Goal: Task Accomplishment & Management: Manage account settings

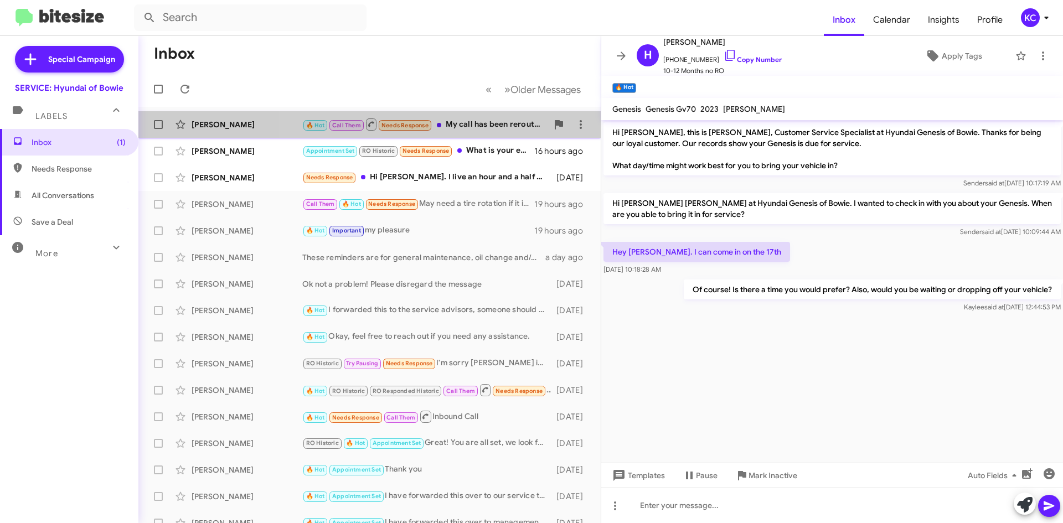
click at [508, 128] on div "🔥 Hot Call Them Needs Response My call has been rerouted to the Jeep dealership…" at bounding box center [424, 124] width 245 height 14
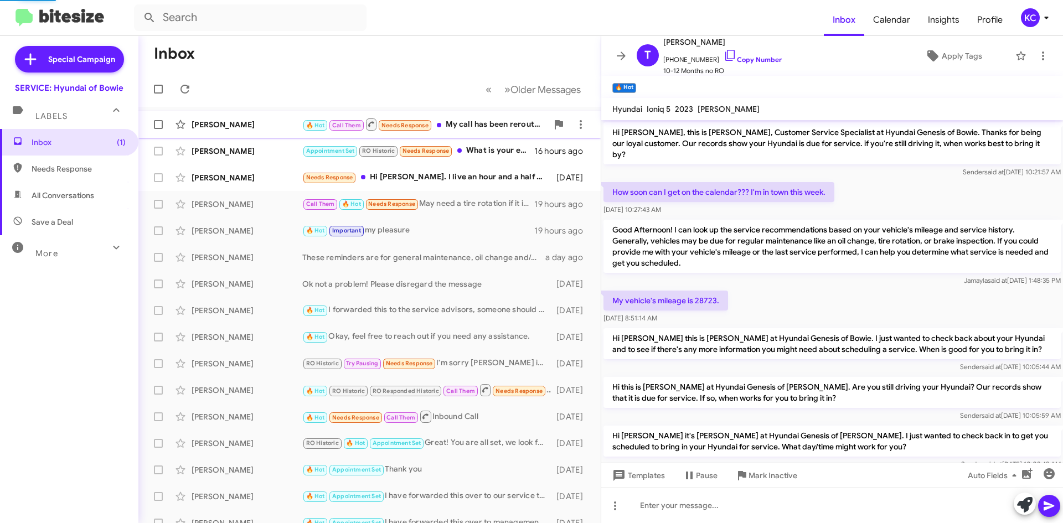
scroll to position [467, 0]
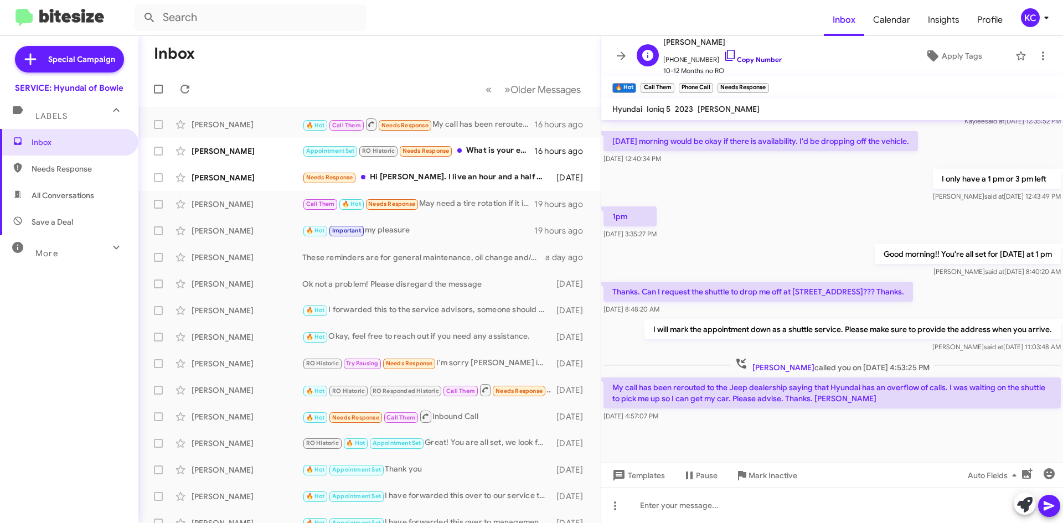
click at [724, 55] on icon at bounding box center [730, 55] width 13 height 13
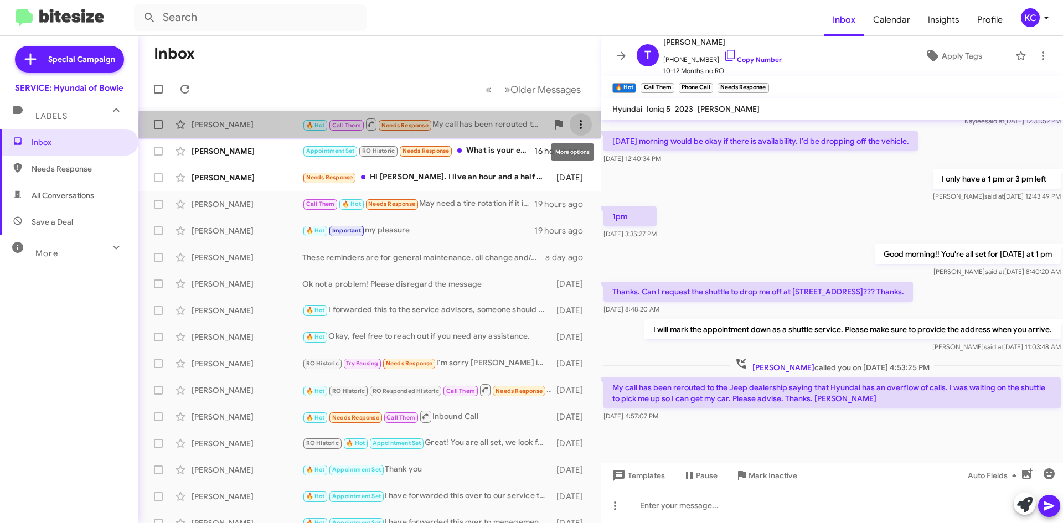
click at [581, 126] on span at bounding box center [581, 124] width 22 height 13
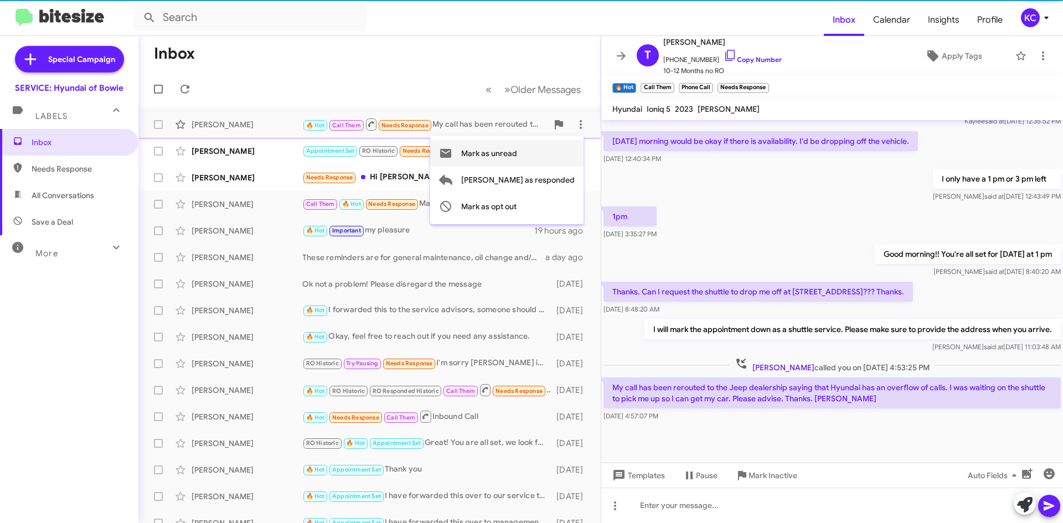
click at [517, 149] on span "Mark as unread" at bounding box center [489, 153] width 56 height 27
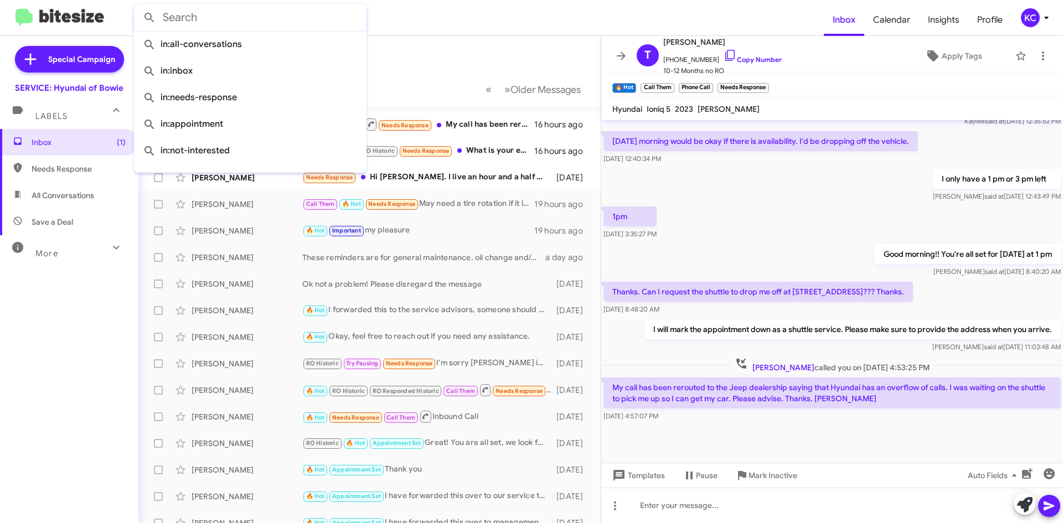
click at [333, 27] on input "text" at bounding box center [250, 17] width 233 height 27
click at [459, 146] on div "Appointment Set RO Historic Needs Response What is your earliest availability" at bounding box center [424, 151] width 245 height 13
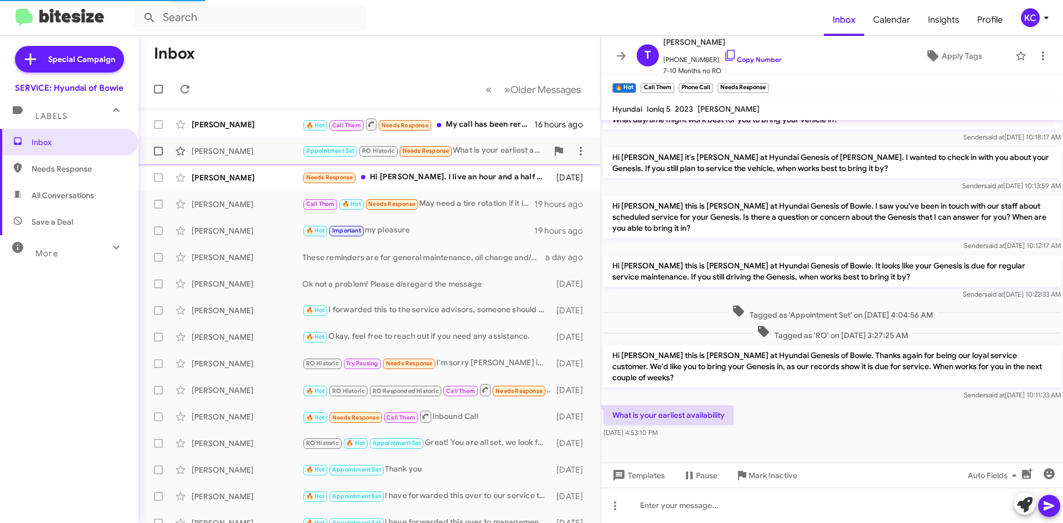
scroll to position [46, 0]
click at [724, 52] on icon at bounding box center [730, 55] width 13 height 13
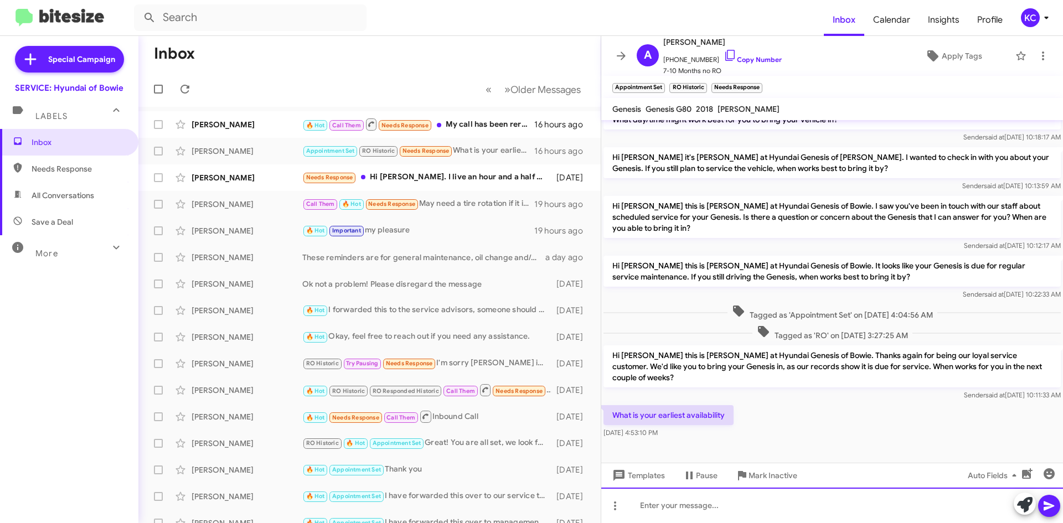
click at [696, 506] on div at bounding box center [833, 505] width 462 height 35
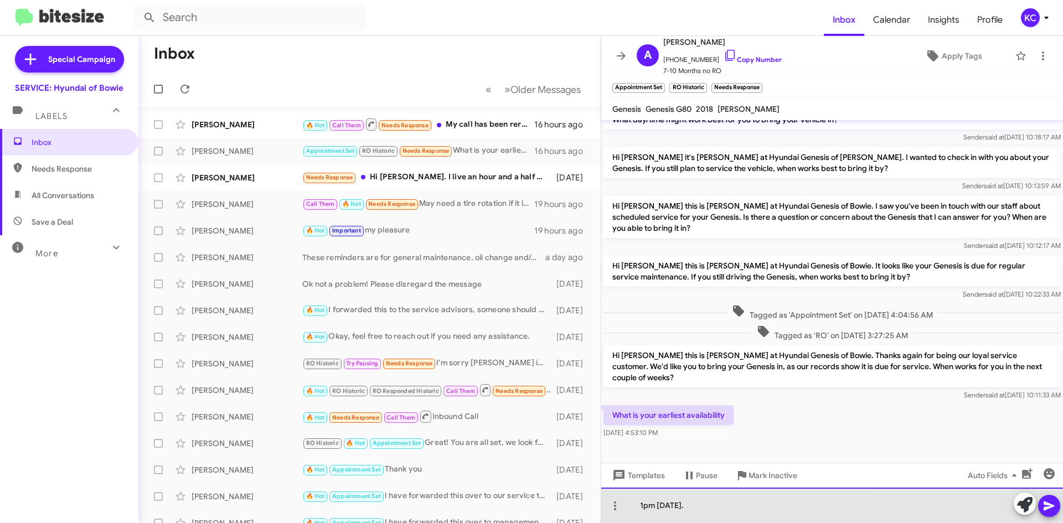
click at [759, 513] on div "1pm [DATE]." at bounding box center [833, 505] width 462 height 35
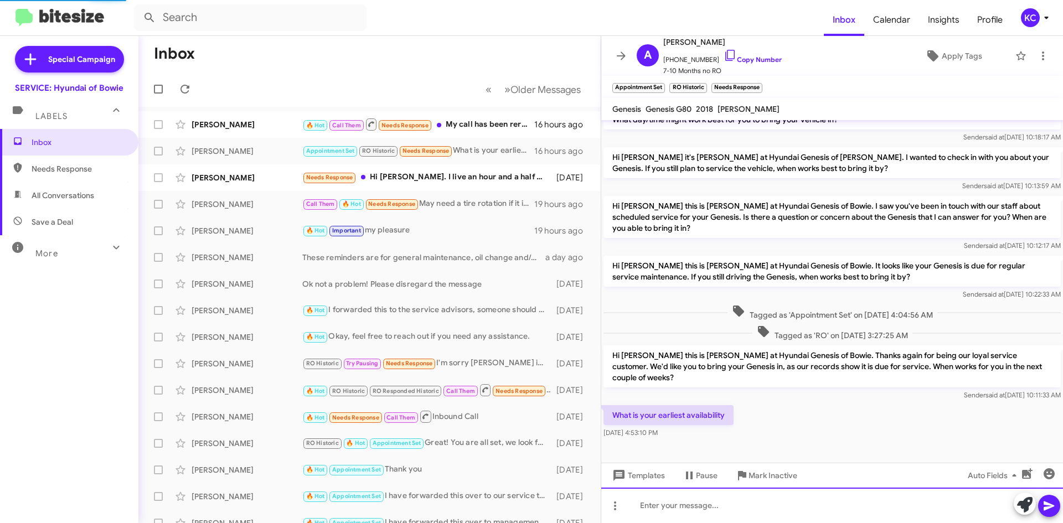
scroll to position [97, 0]
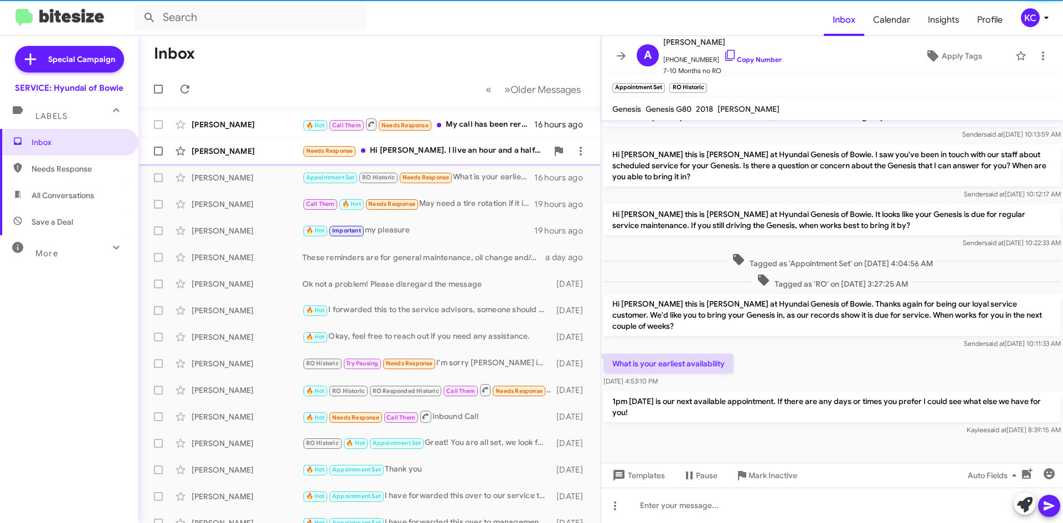
click at [250, 148] on div "[PERSON_NAME]" at bounding box center [247, 151] width 111 height 11
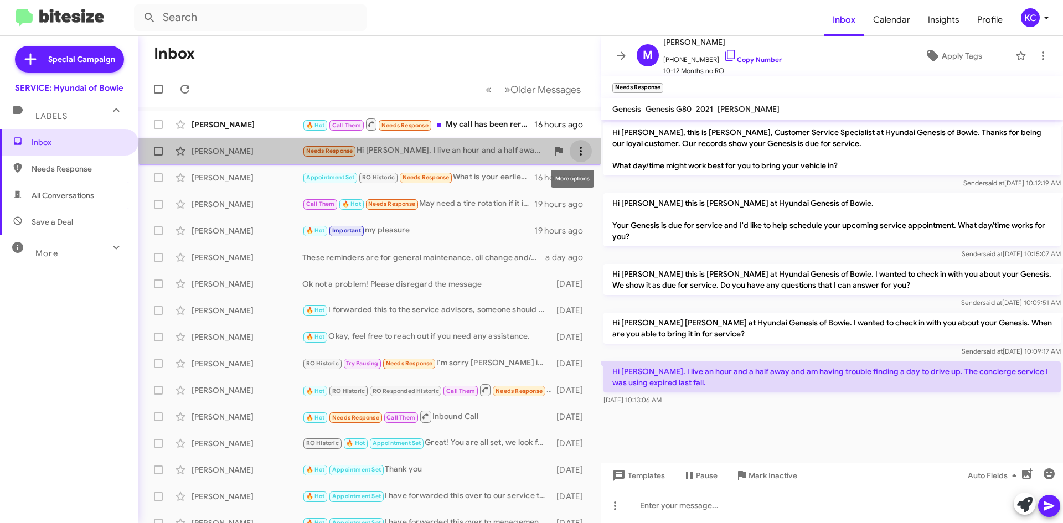
click at [574, 150] on icon at bounding box center [580, 151] width 13 height 13
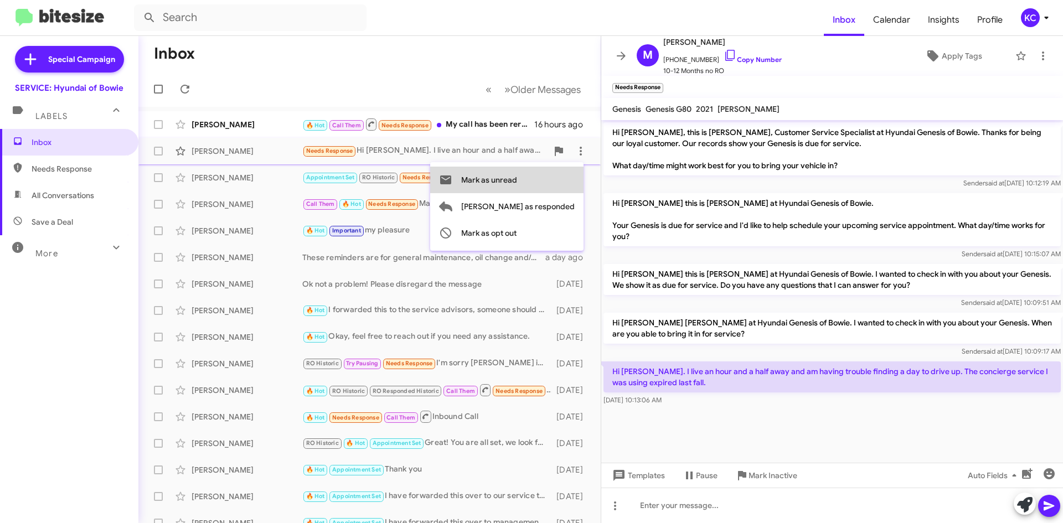
click at [517, 170] on span "Mark as unread" at bounding box center [489, 180] width 56 height 27
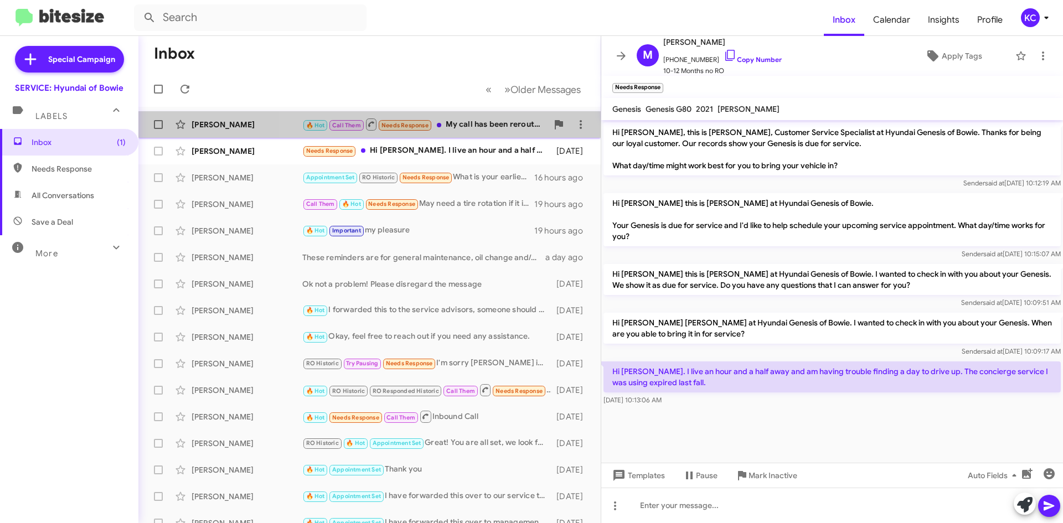
click at [382, 122] on span "Needs Response" at bounding box center [405, 125] width 47 height 7
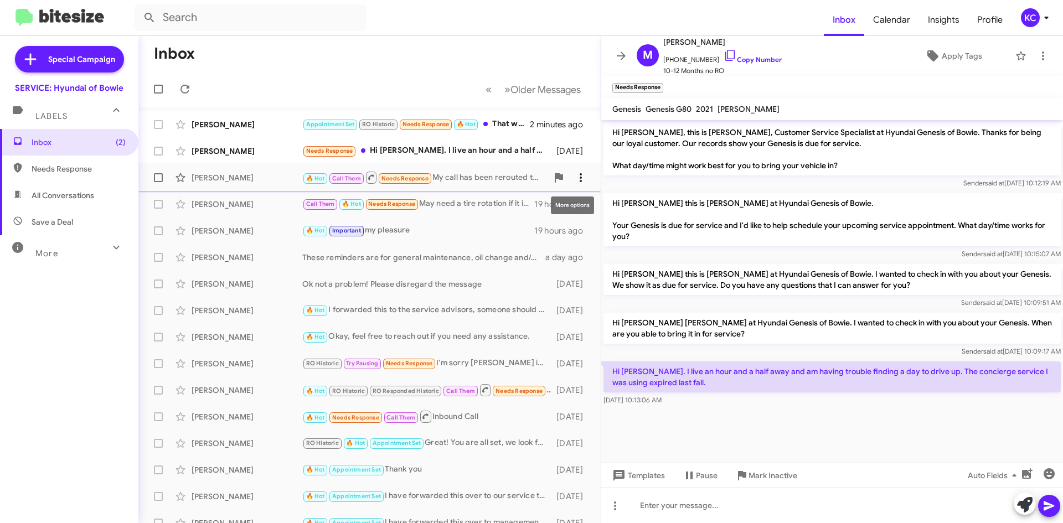
click at [574, 178] on icon at bounding box center [580, 177] width 13 height 13
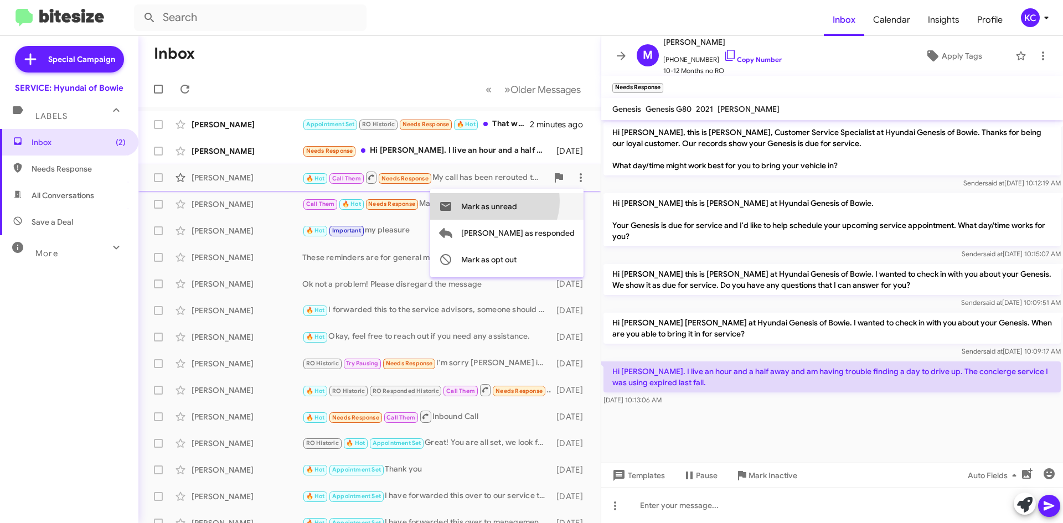
click at [517, 201] on span "Mark as unread" at bounding box center [489, 206] width 56 height 27
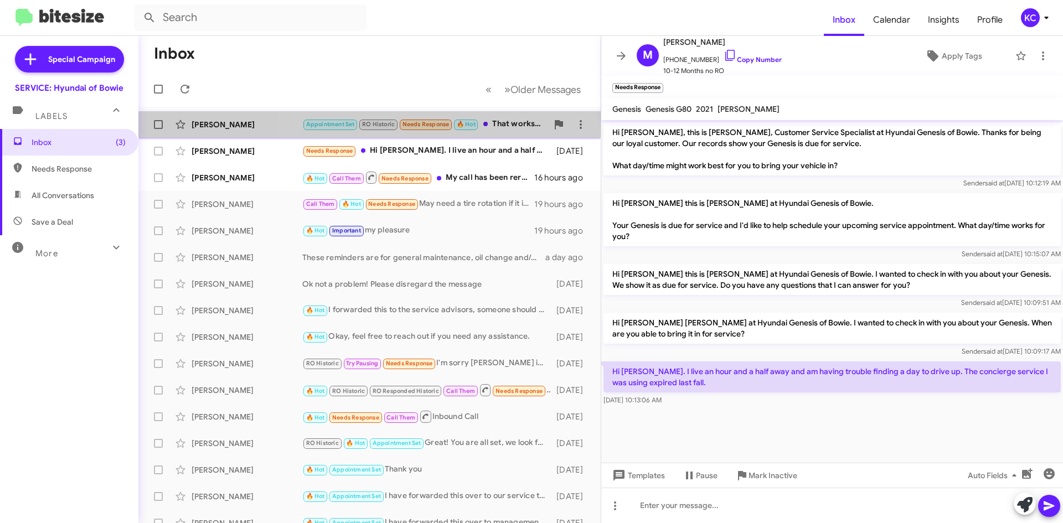
click at [495, 112] on span "Alexander Anderson Appointment Set RO Historic Needs Response 🔥 Hot That works …" at bounding box center [369, 124] width 462 height 27
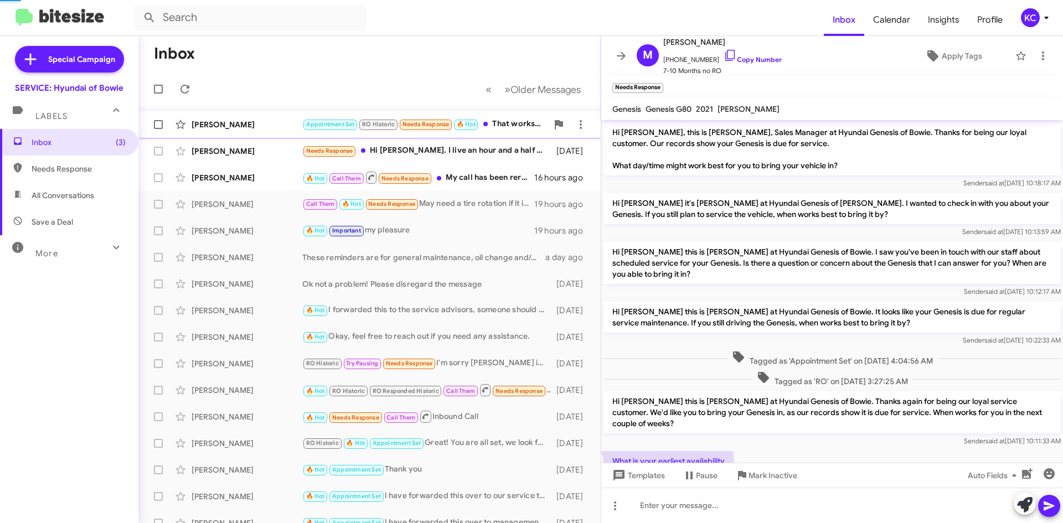
scroll to position [138, 0]
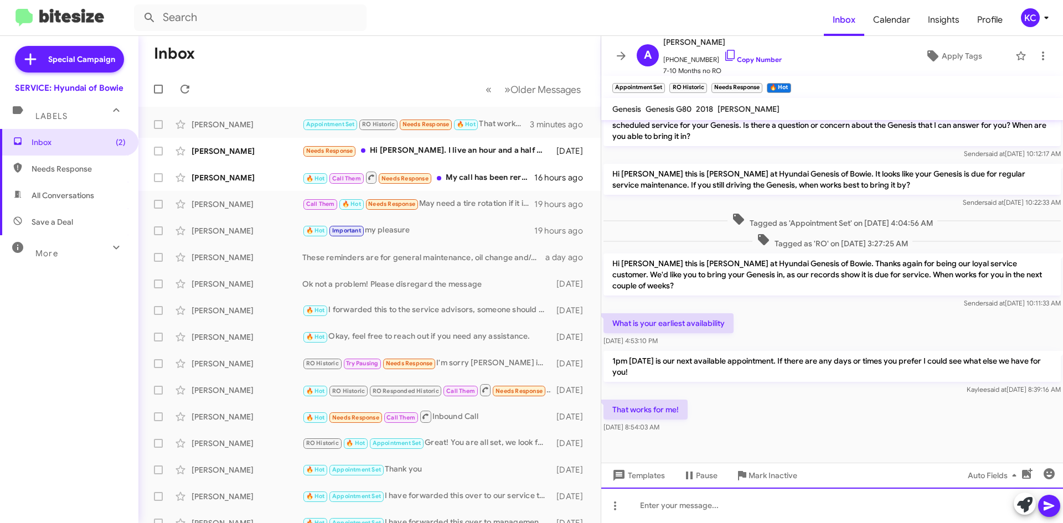
click at [724, 512] on div at bounding box center [833, 505] width 462 height 35
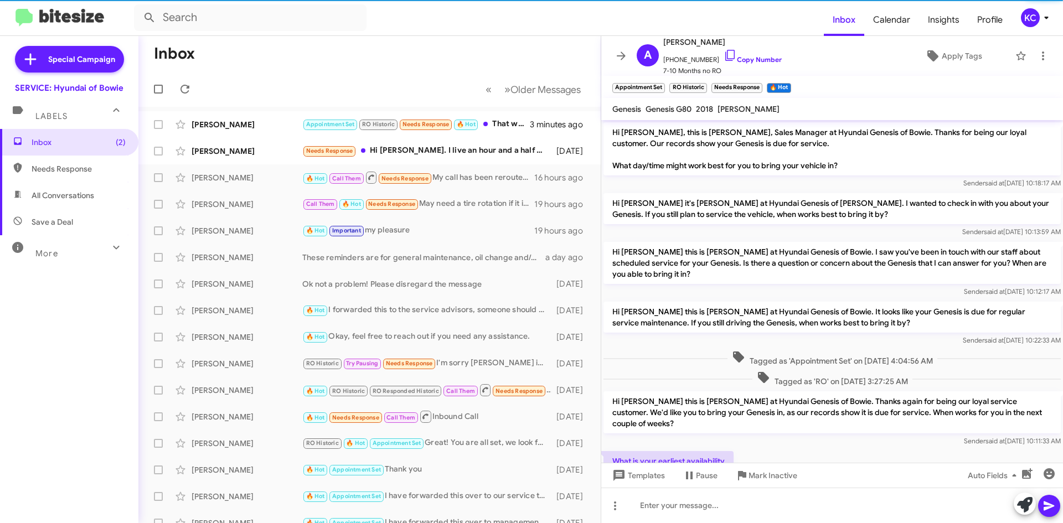
scroll to position [138, 0]
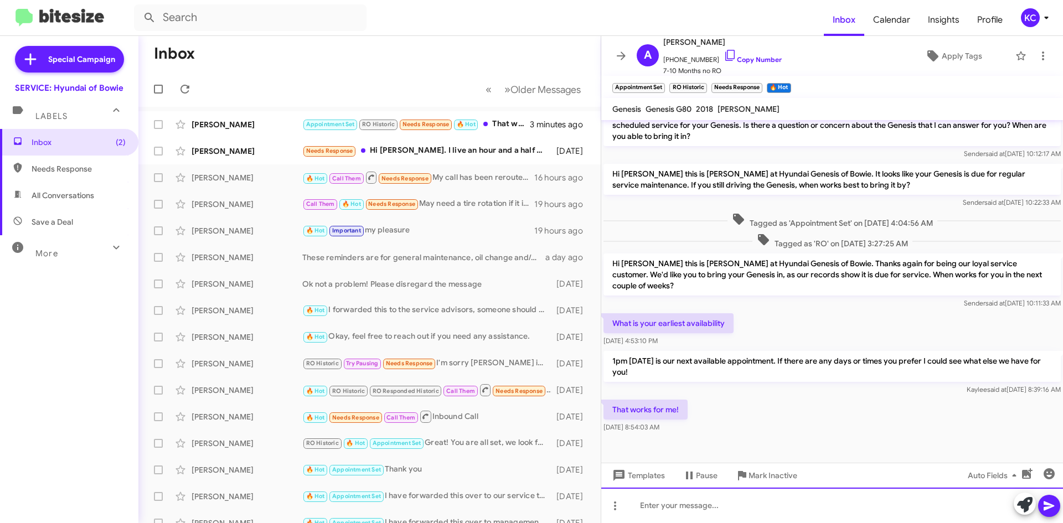
click at [647, 502] on div at bounding box center [833, 505] width 462 height 35
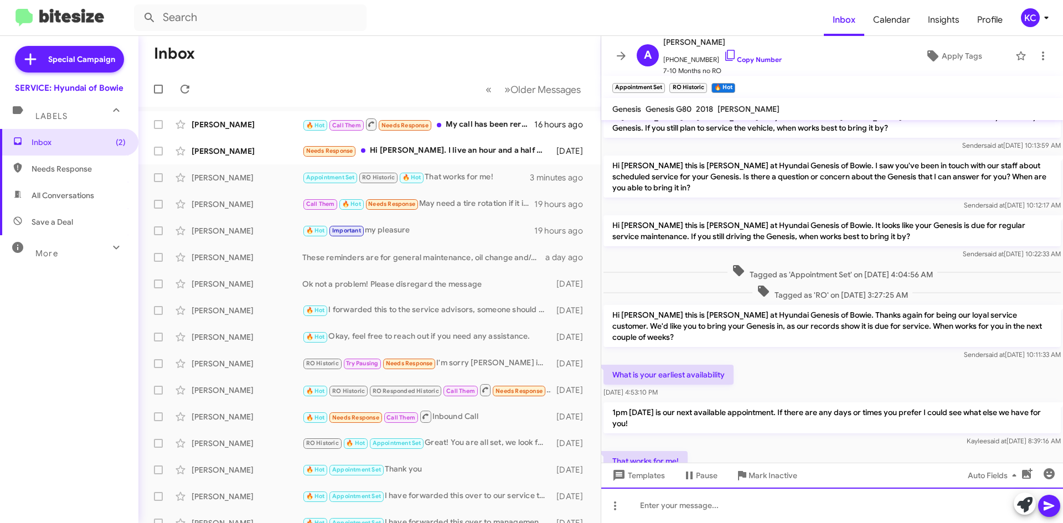
scroll to position [178, 0]
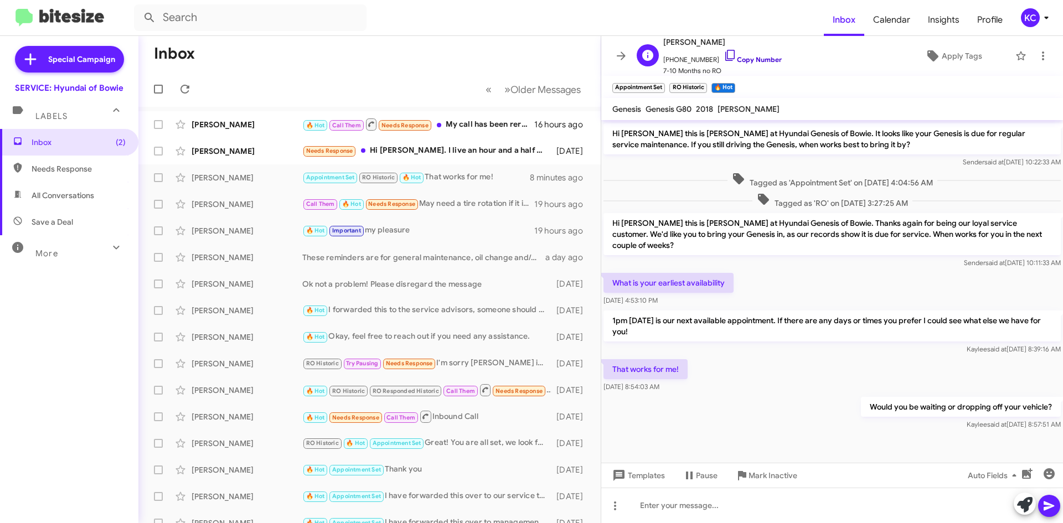
click at [724, 54] on icon at bounding box center [730, 55] width 13 height 13
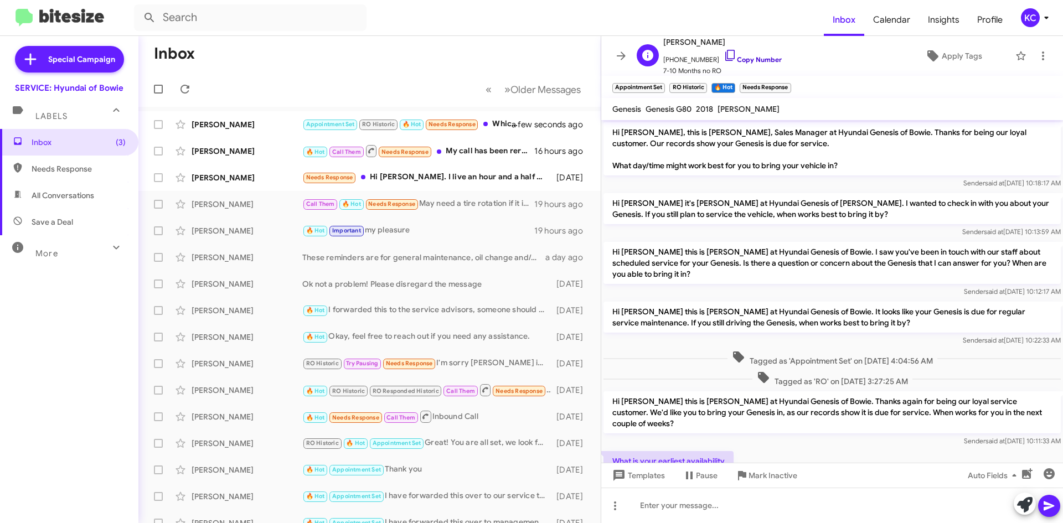
click at [724, 54] on icon at bounding box center [730, 55] width 13 height 13
click at [724, 56] on icon at bounding box center [730, 55] width 13 height 13
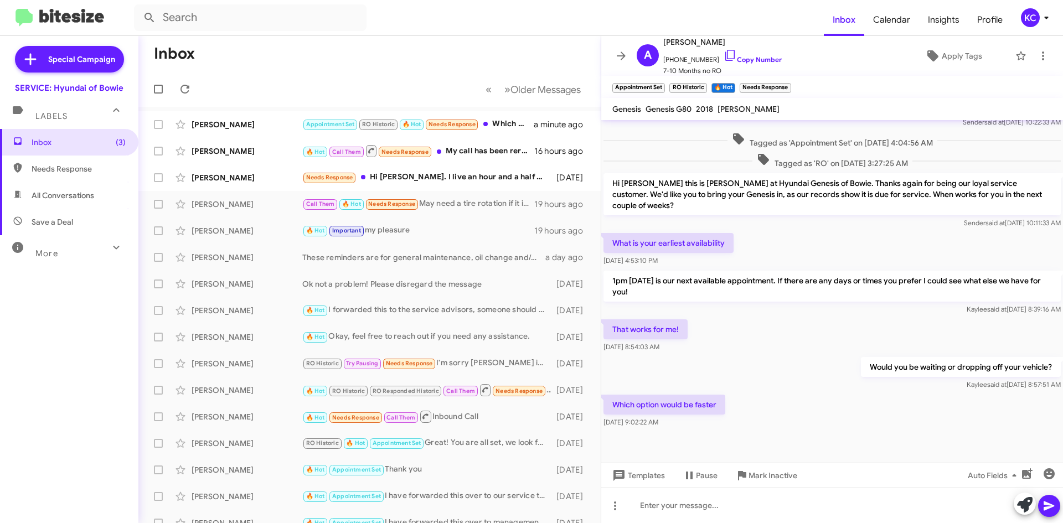
scroll to position [219, 0]
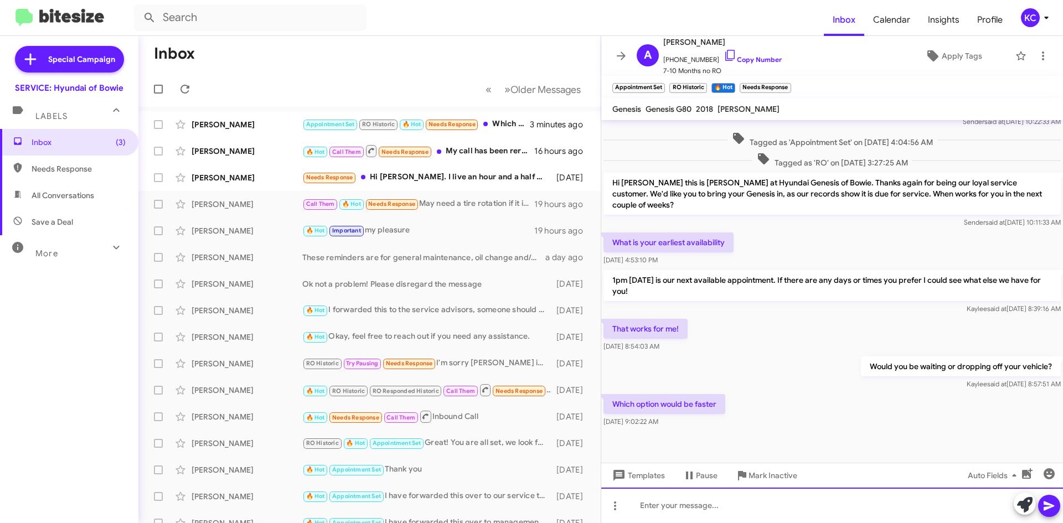
click at [786, 500] on div at bounding box center [833, 505] width 462 height 35
click at [665, 512] on div at bounding box center [833, 505] width 462 height 35
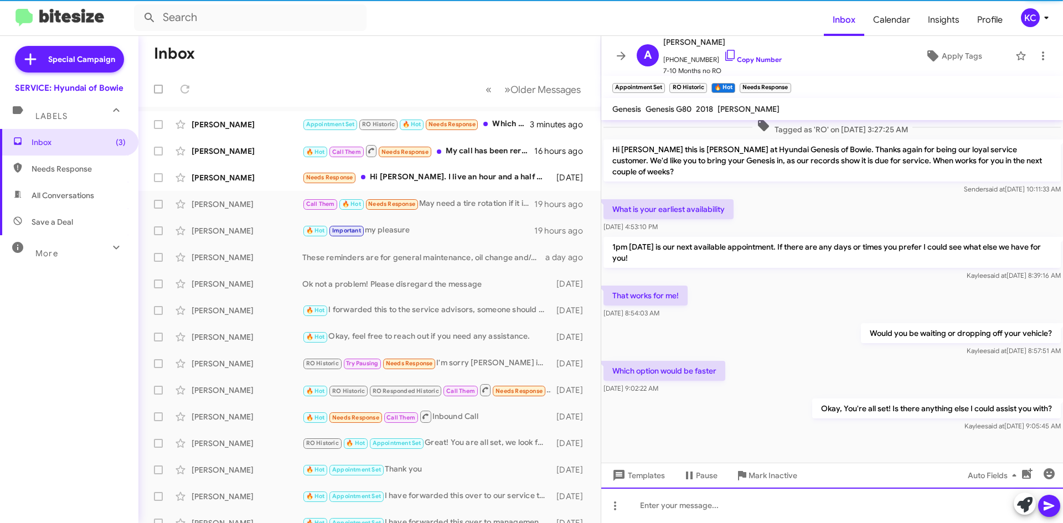
scroll to position [259, 0]
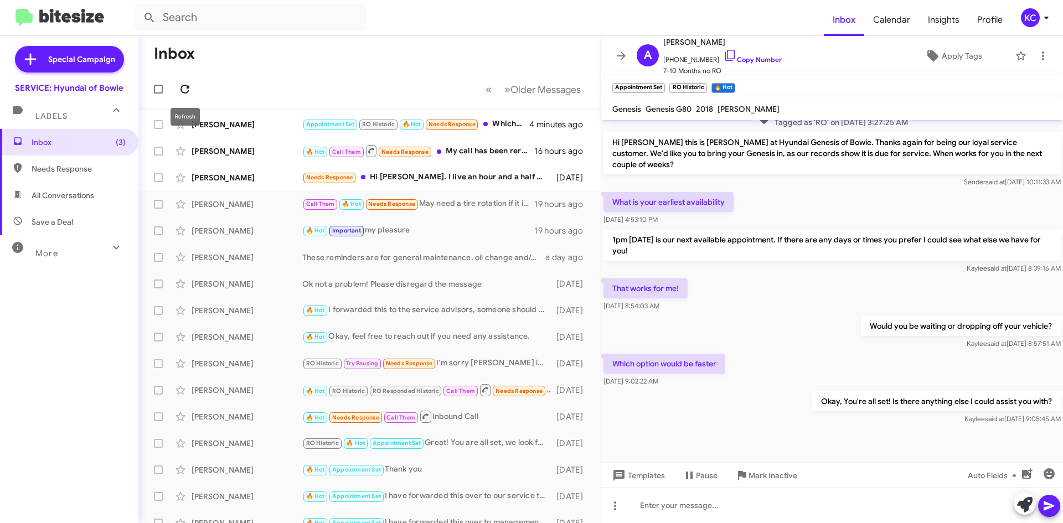
click at [184, 95] on icon at bounding box center [184, 89] width 13 height 13
click at [506, 111] on span "Alexander Anderson Appointment Set RO Historic 🔥 Hot Okay, You're all set! Is t…" at bounding box center [369, 124] width 462 height 27
